Goal: Task Accomplishment & Management: Complete application form

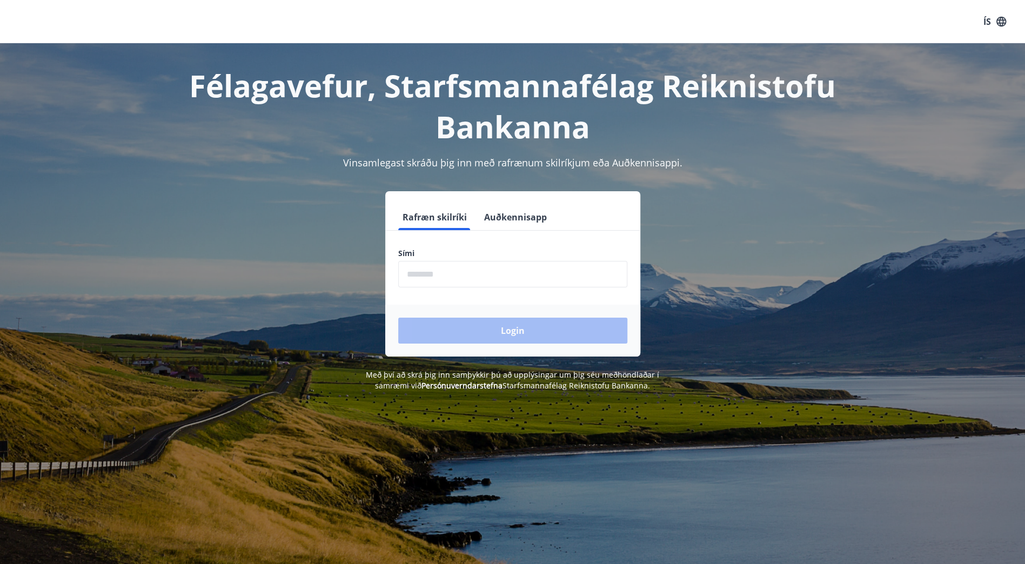
click at [420, 268] on input "phone" at bounding box center [512, 274] width 229 height 26
type input "********"
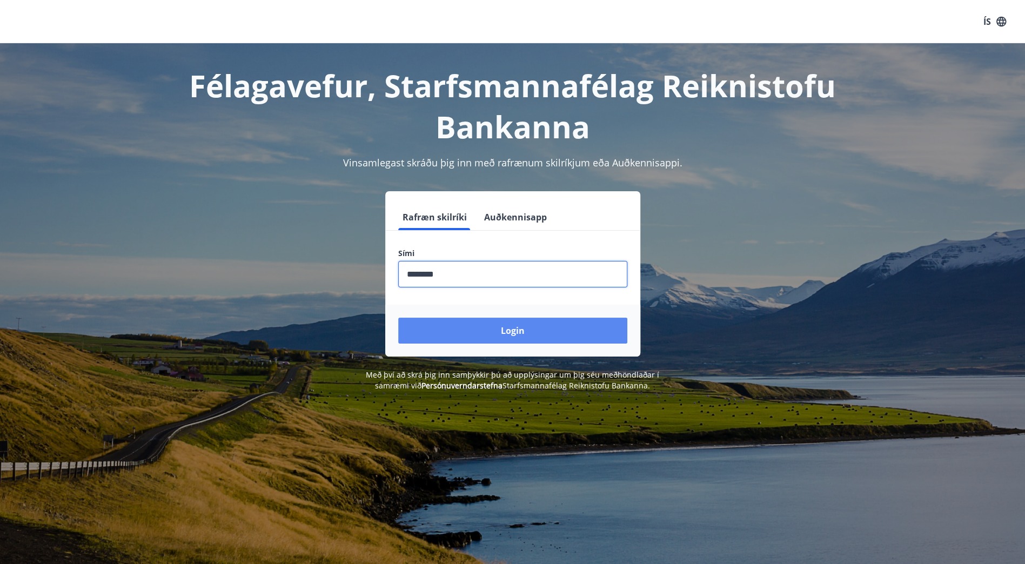
click at [451, 335] on button "Login" at bounding box center [512, 331] width 229 height 26
